Goal: Transaction & Acquisition: Purchase product/service

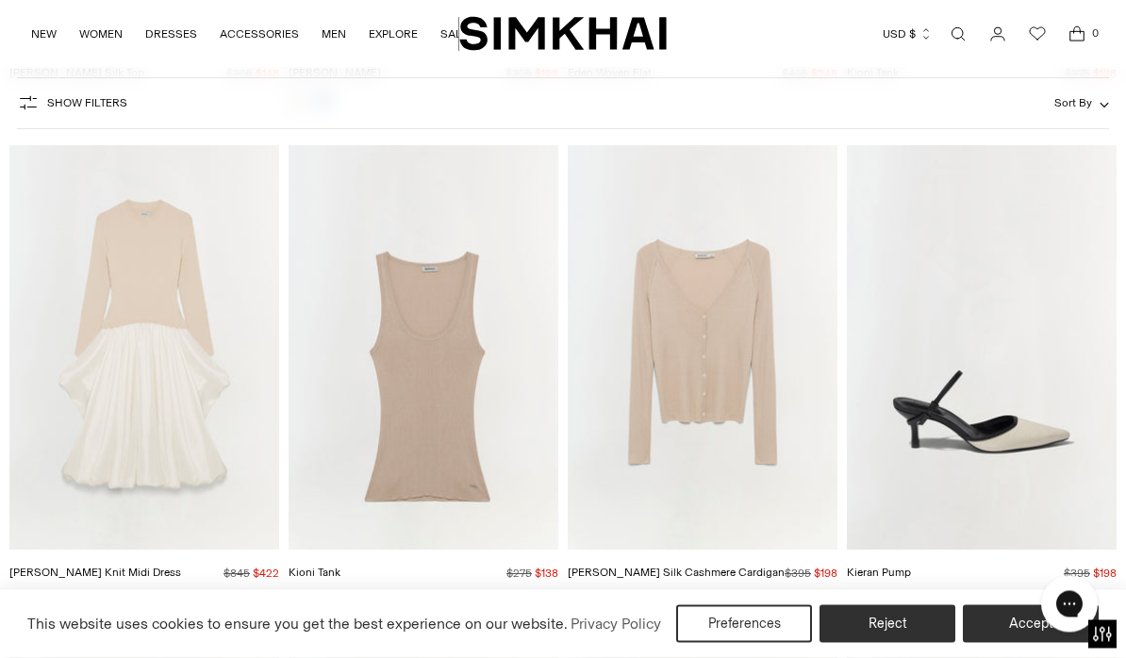
scroll to position [7575, 0]
click at [172, 401] on img "Kenlie Taffeta Knit Midi Dress" at bounding box center [144, 347] width 270 height 404
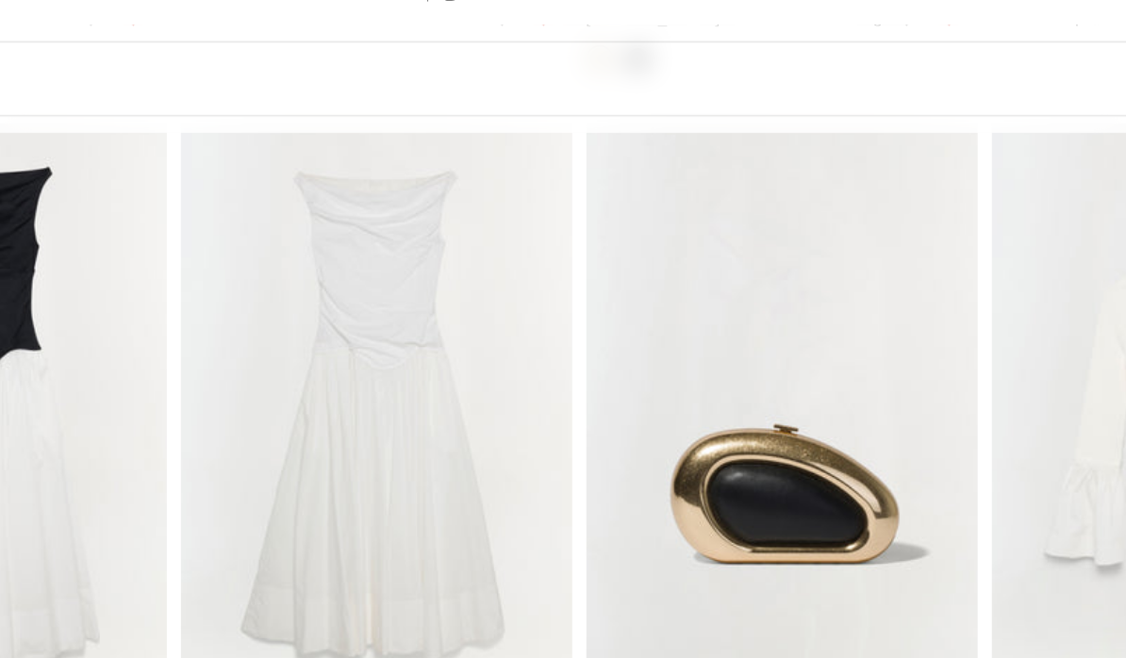
scroll to position [8033, 0]
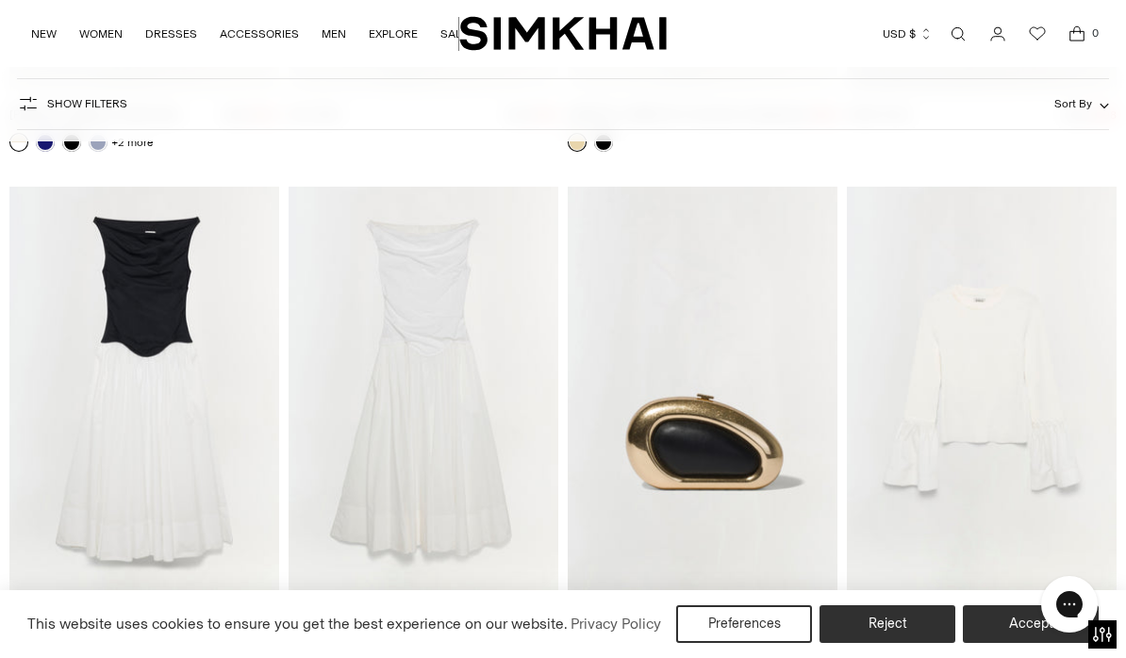
click at [179, 402] on img "Cersei Cotton Midi Dress" at bounding box center [144, 389] width 270 height 404
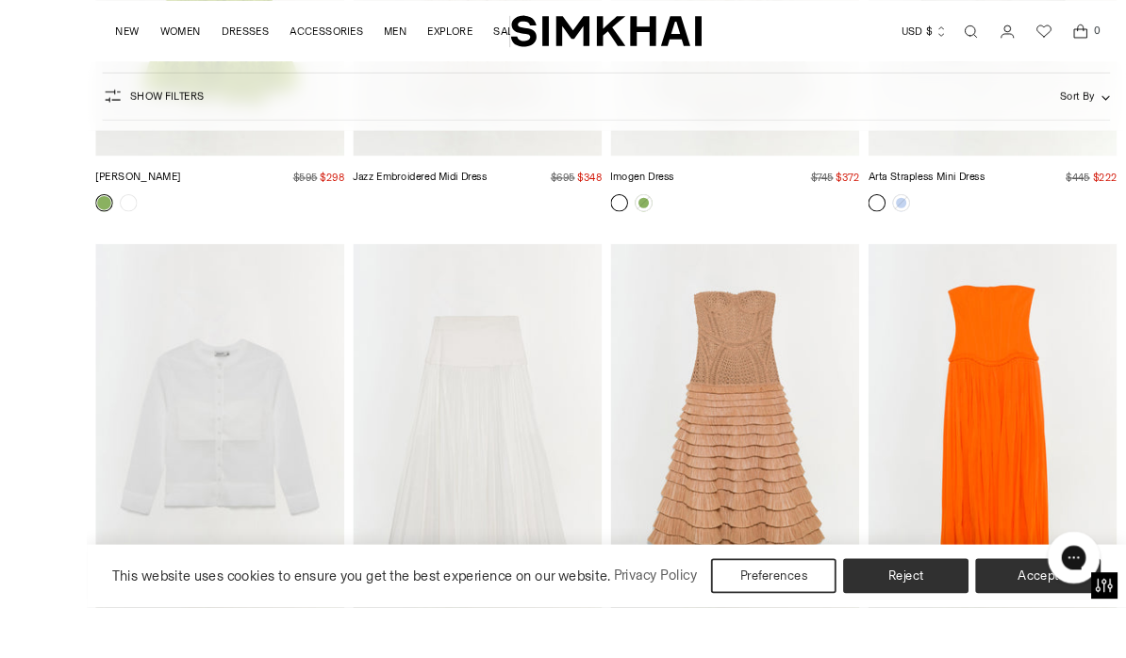
scroll to position [16459, 0]
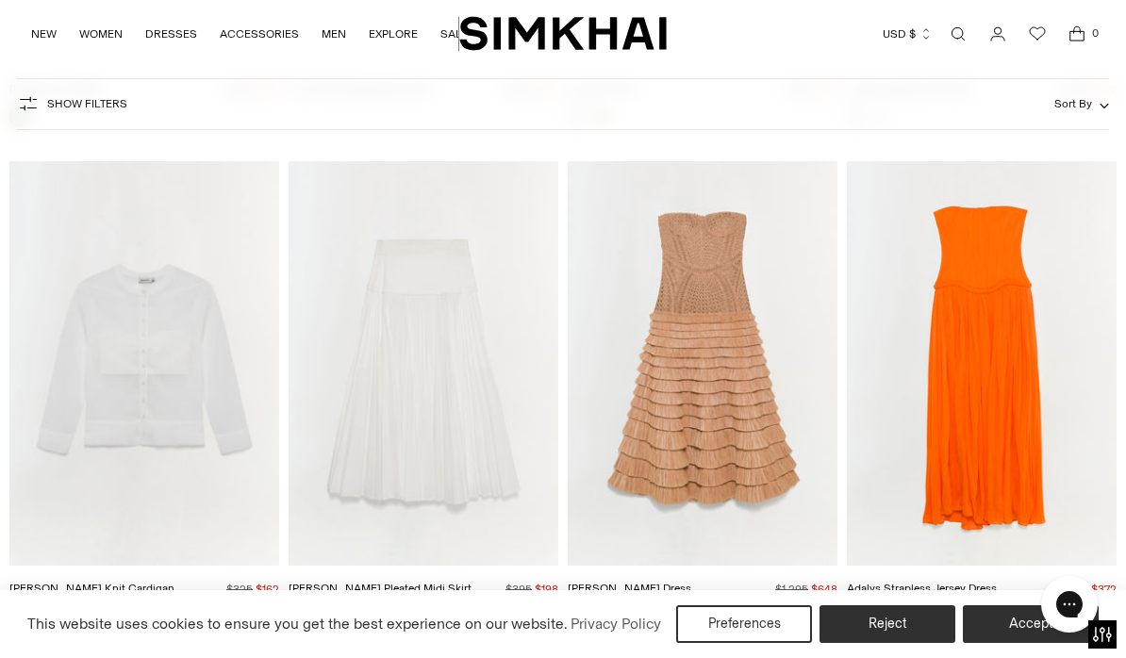
click at [726, 360] on img "Santana Dress" at bounding box center [703, 363] width 270 height 404
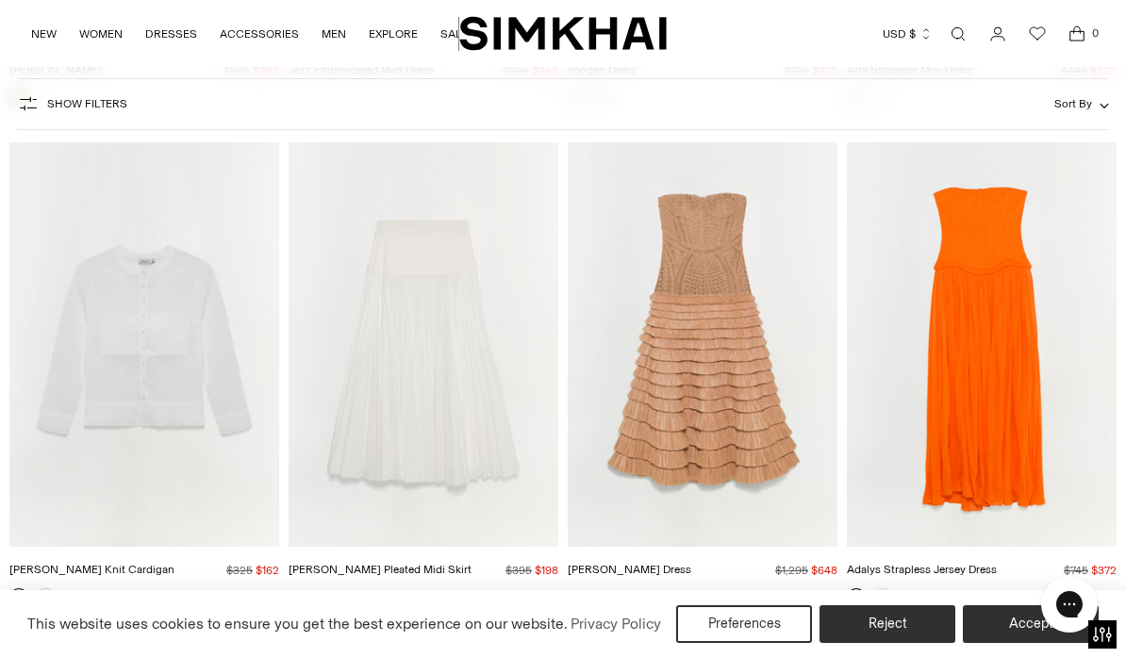
scroll to position [16448, 0]
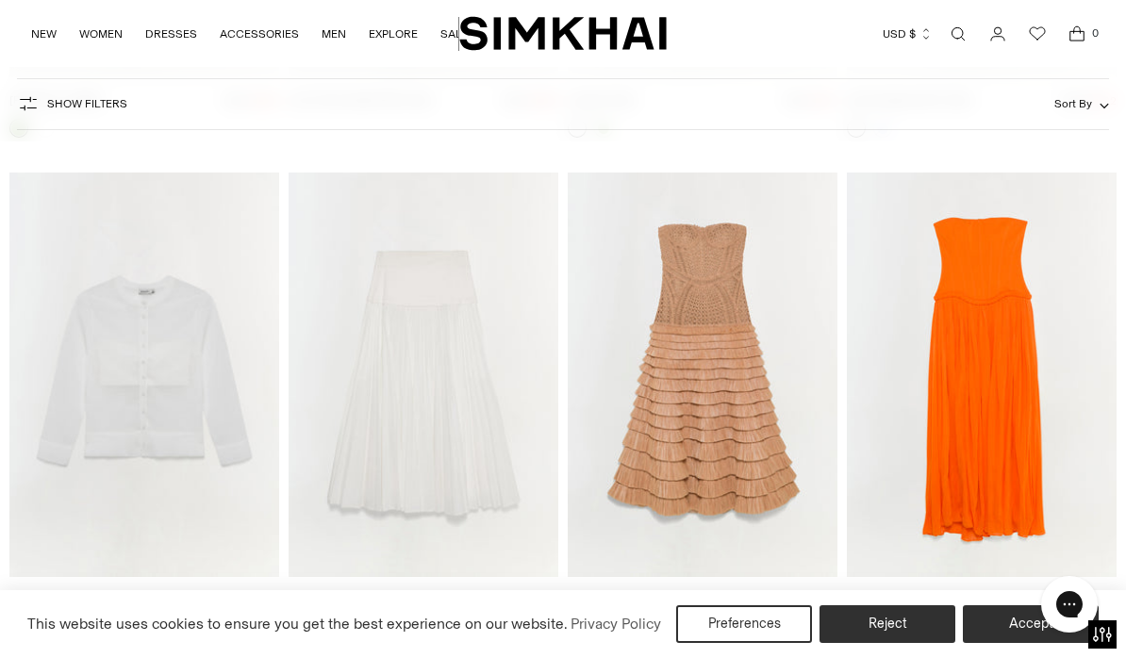
click at [1025, 387] on img "Adalys Strapless Jersey Dress" at bounding box center [982, 375] width 270 height 404
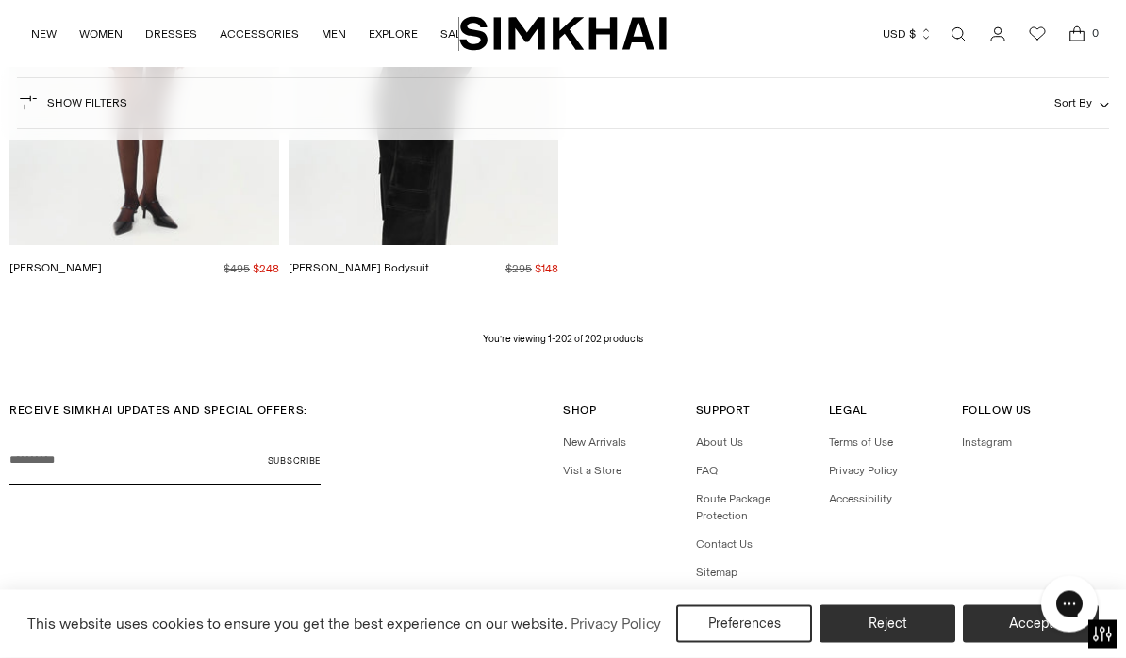
scroll to position [25198, 0]
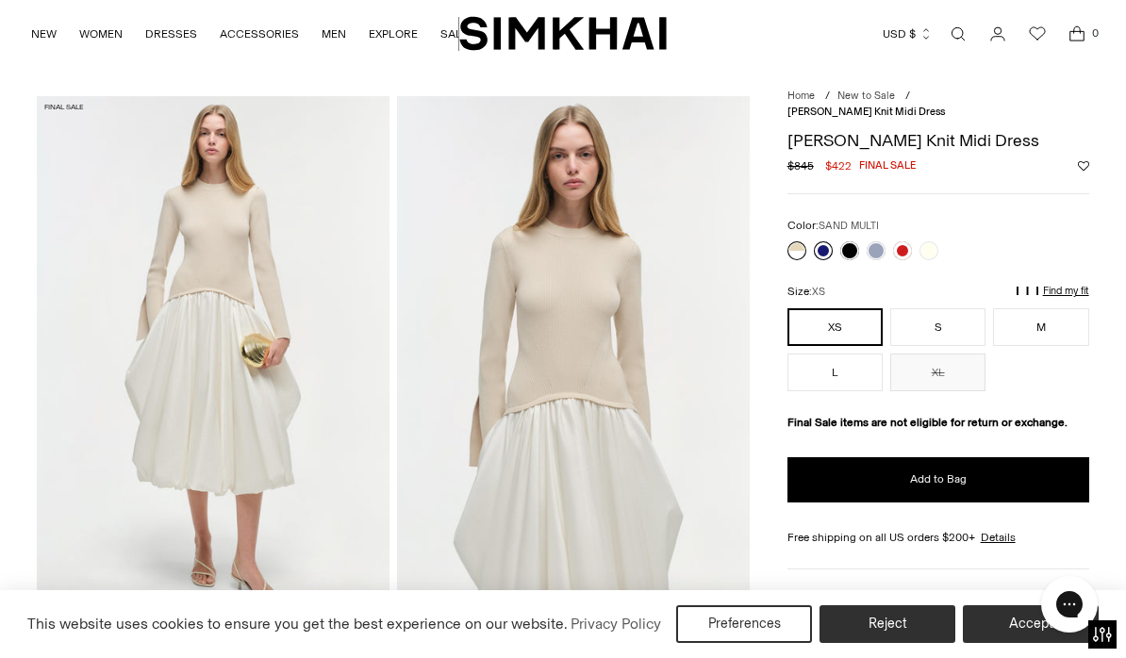
click at [815, 241] on link at bounding box center [823, 250] width 19 height 19
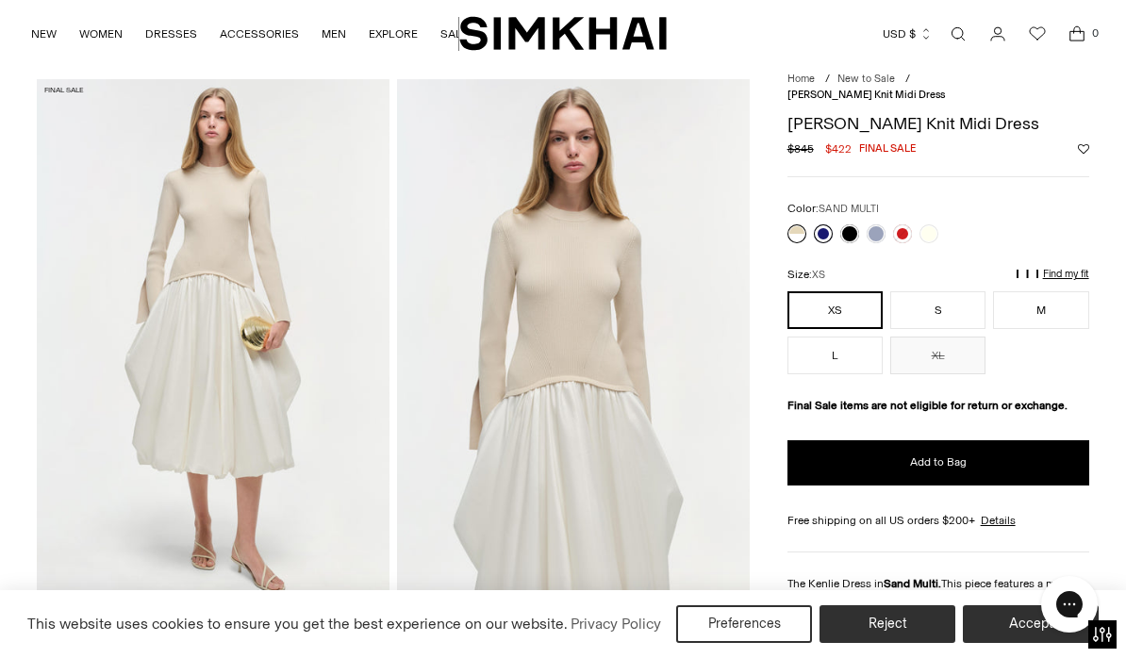
scroll to position [57, 0]
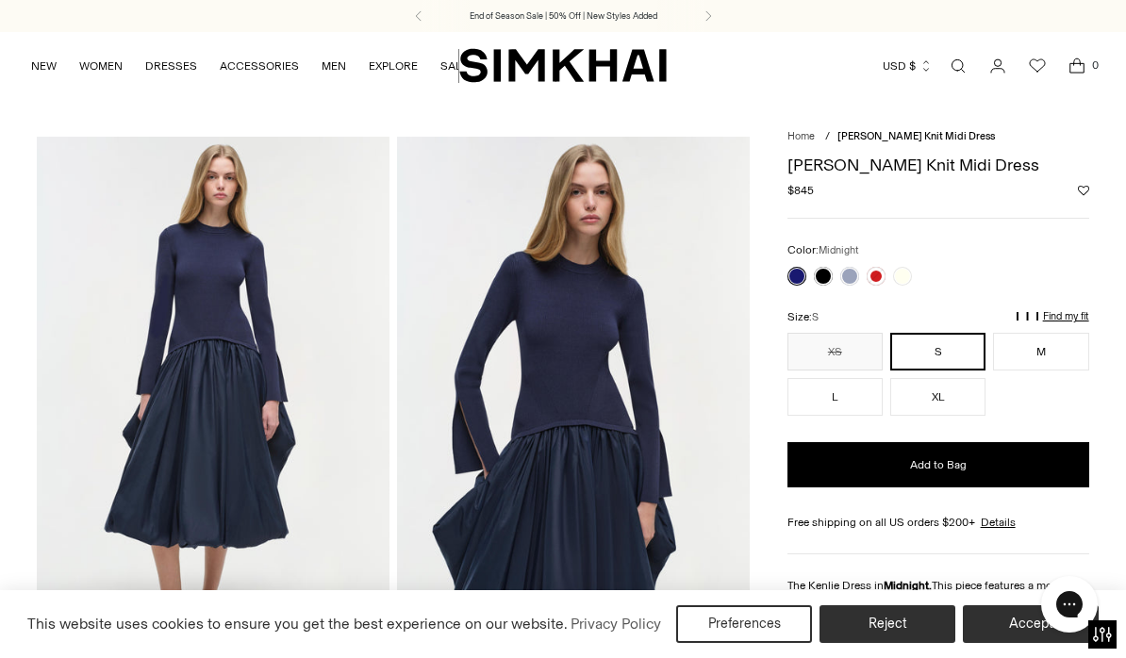
click at [799, 272] on link at bounding box center [796, 276] width 19 height 19
